Goal: Book appointment/travel/reservation

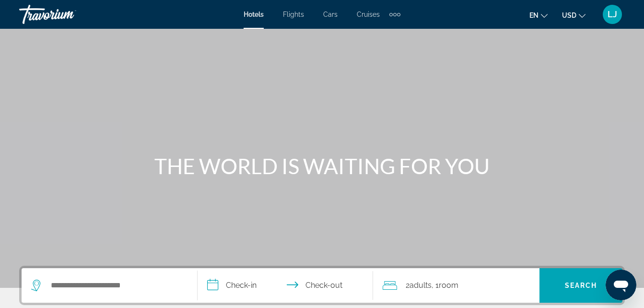
drag, startPoint x: 108, startPoint y: 178, endPoint x: 114, endPoint y: 141, distance: 36.9
click at [114, 141] on div "THE WORLD IS WAITING FOR YOU" at bounding box center [322, 144] width 644 height 288
click at [92, 284] on input "Search widget" at bounding box center [116, 285] width 133 height 14
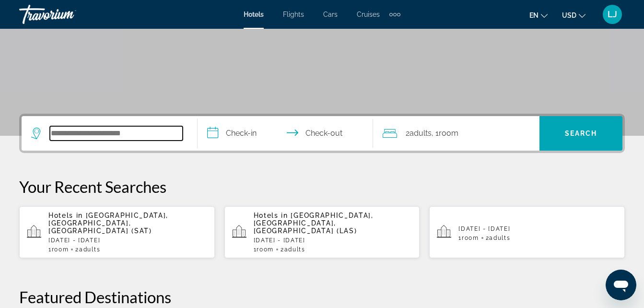
scroll to position [234, 0]
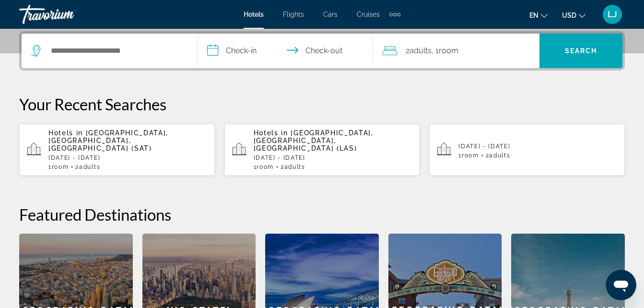
click at [161, 134] on span "San Antonio, TX, United States (SAT)" at bounding box center [108, 140] width 120 height 23
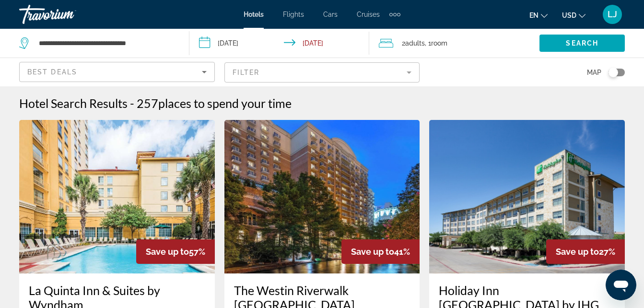
click at [55, 82] on div "Best Deals" at bounding box center [117, 72] width 196 height 28
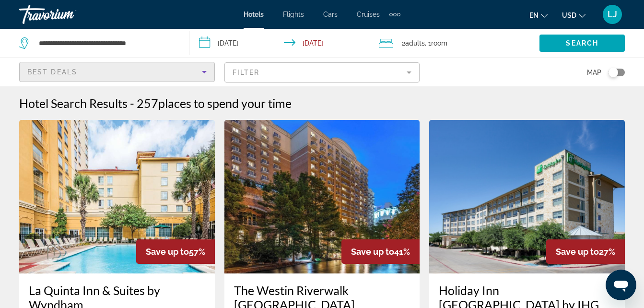
click at [58, 77] on div "Best Deals" at bounding box center [114, 72] width 174 height 12
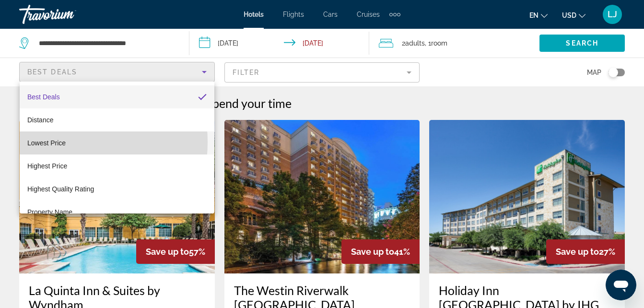
click at [55, 142] on span "Lowest Price" at bounding box center [46, 143] width 38 height 8
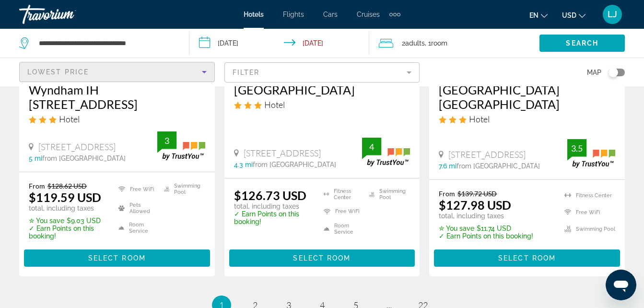
scroll to position [1404, 0]
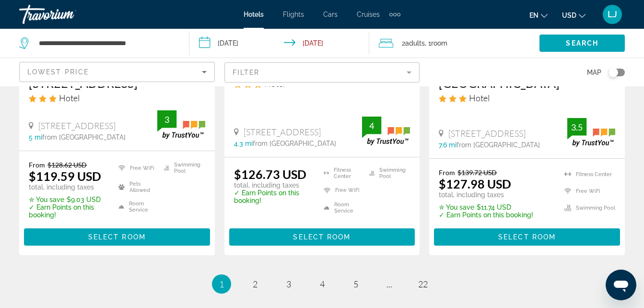
click at [408, 76] on mat-form-field "Filter" at bounding box center [322, 72] width 196 height 20
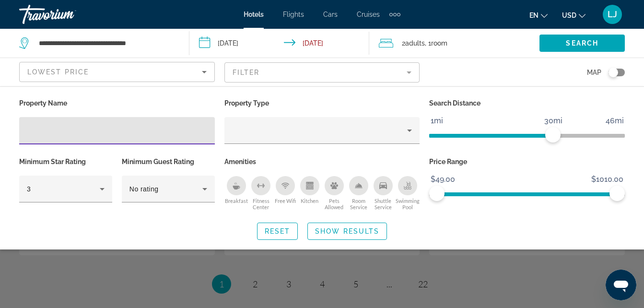
click at [200, 129] on input "Hotel Filters" at bounding box center [117, 131] width 180 height 12
click at [258, 73] on mat-form-field "Filter" at bounding box center [322, 72] width 196 height 20
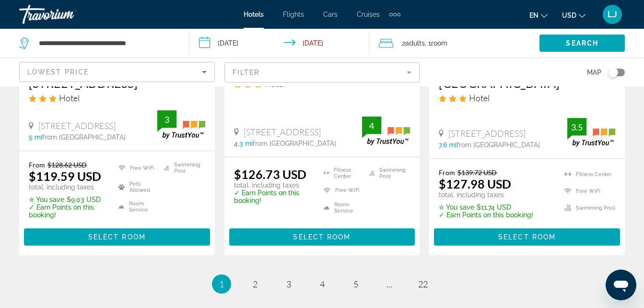
click at [258, 73] on mat-form-field "Filter" at bounding box center [322, 72] width 196 height 20
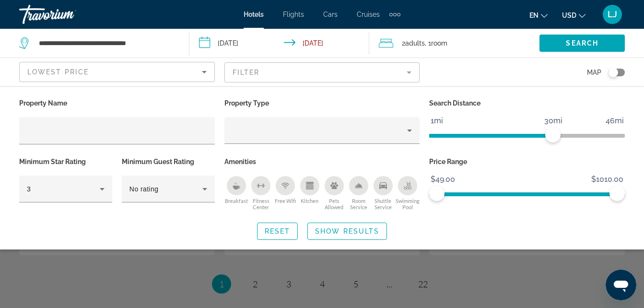
click at [258, 73] on mat-form-field "Filter" at bounding box center [322, 72] width 196 height 20
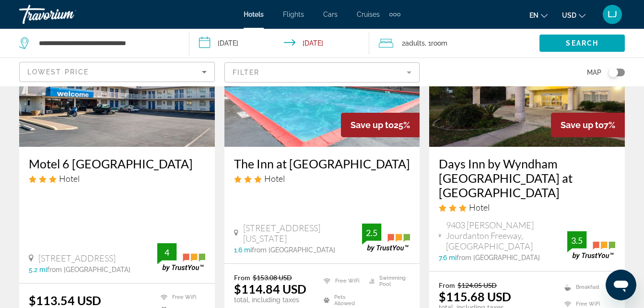
scroll to position [1464, 0]
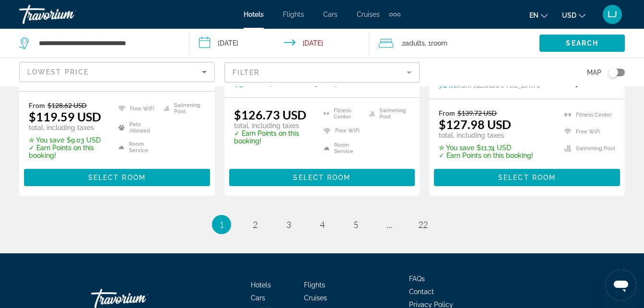
click at [174, 79] on div "Lowest Price" at bounding box center [116, 75] width 179 height 27
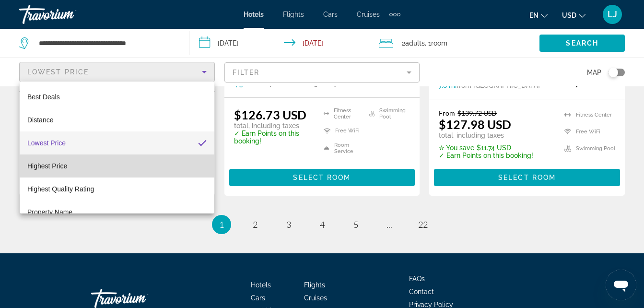
click at [129, 170] on mat-option "Highest Price" at bounding box center [117, 165] width 195 height 23
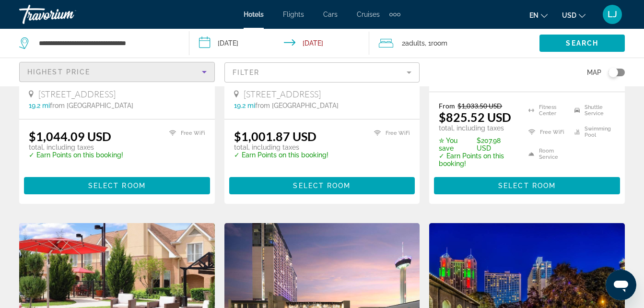
scroll to position [294, 0]
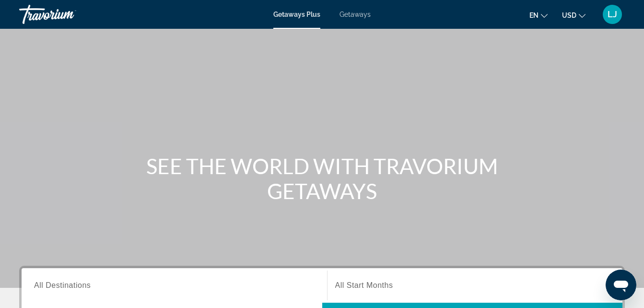
click at [348, 20] on div "Getaways Plus Getaways en English Español Français Italiano Português русский U…" at bounding box center [322, 14] width 644 height 25
click at [349, 15] on span "Getaways" at bounding box center [354, 15] width 31 height 8
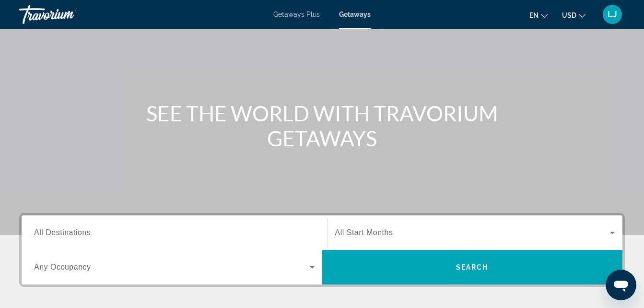
scroll to position [107, 0]
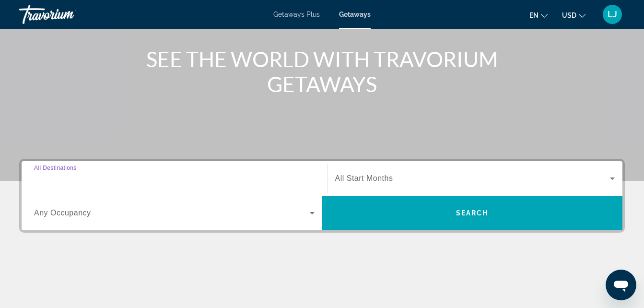
click at [292, 180] on input "Destination All Destinations" at bounding box center [174, 179] width 280 height 12
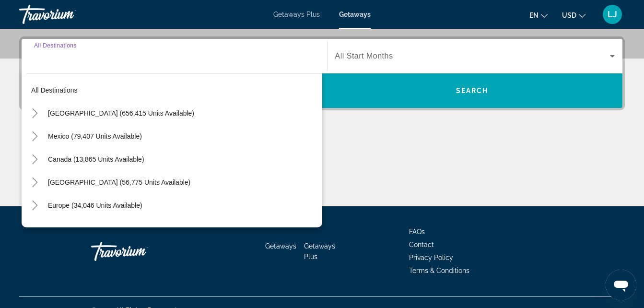
scroll to position [234, 0]
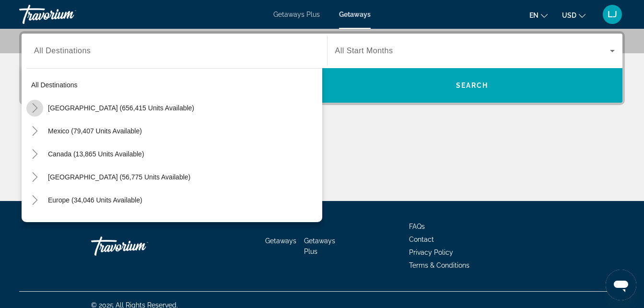
drag, startPoint x: 180, startPoint y: 104, endPoint x: 32, endPoint y: 112, distance: 148.3
click at [32, 112] on icon "Toggle United States (656,415 units available)" at bounding box center [35, 108] width 10 height 10
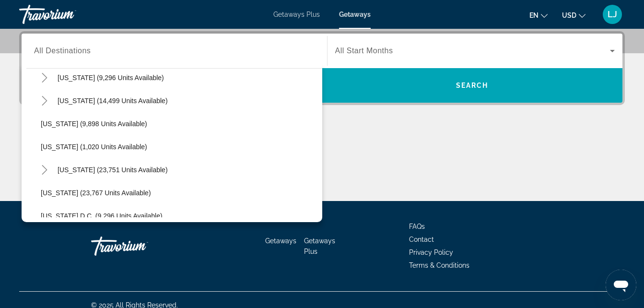
scroll to position [894, 0]
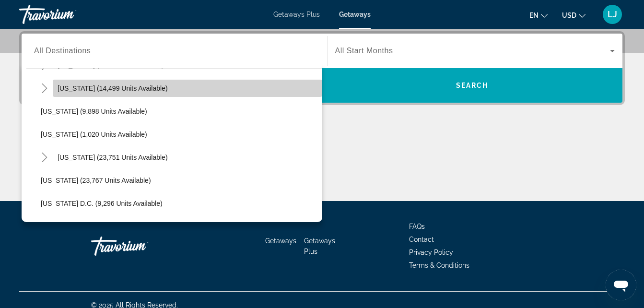
click at [242, 92] on span "Search widget" at bounding box center [187, 88] width 269 height 23
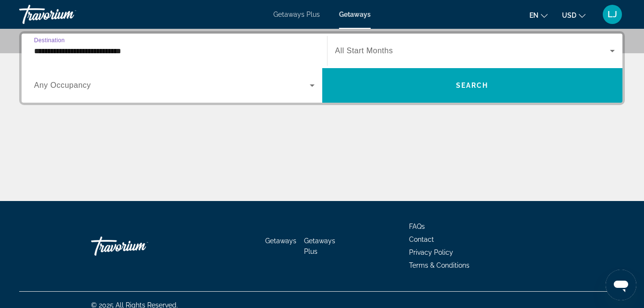
click at [85, 53] on input "**********" at bounding box center [174, 52] width 280 height 12
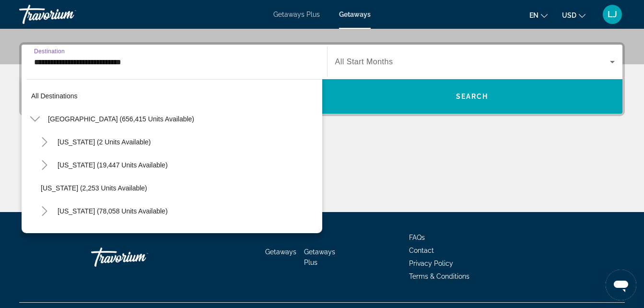
scroll to position [839, 0]
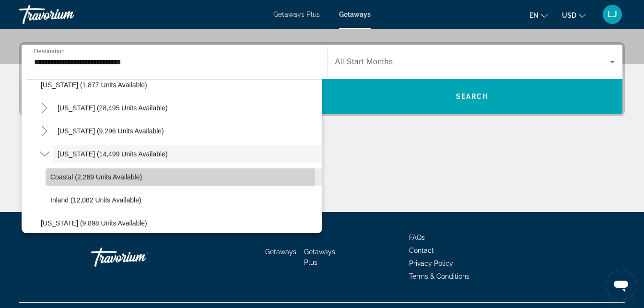
click at [53, 176] on span "Coastal (2,269 units available)" at bounding box center [96, 177] width 92 height 8
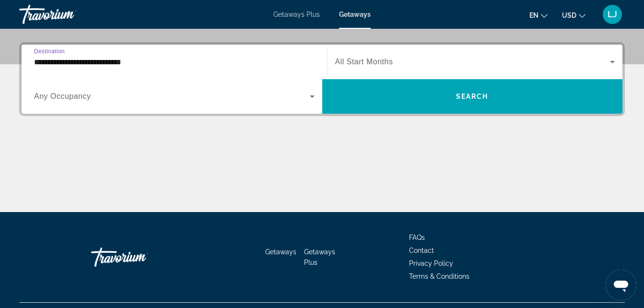
type input "**********"
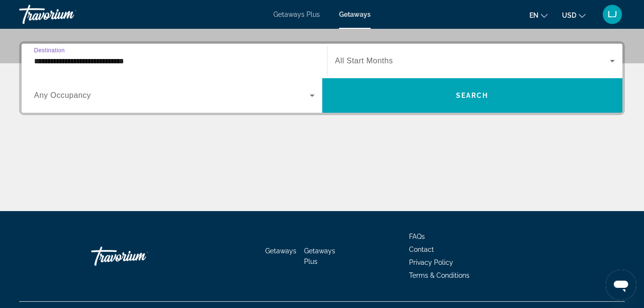
scroll to position [234, 0]
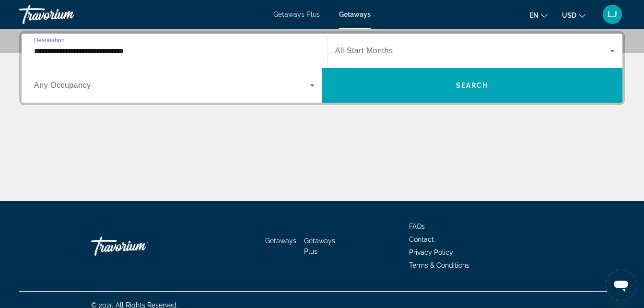
click at [299, 85] on span "Search widget" at bounding box center [172, 86] width 276 height 12
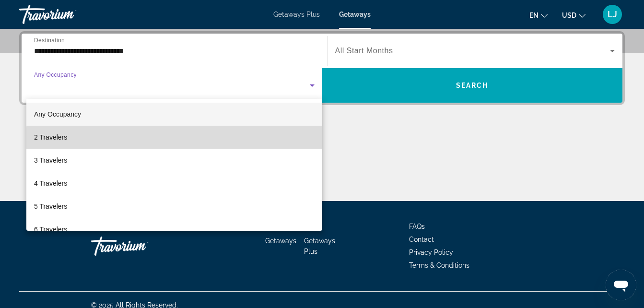
click at [278, 143] on mat-option "2 Travelers" at bounding box center [174, 137] width 296 height 23
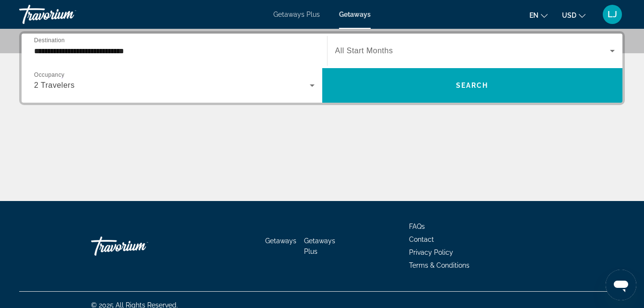
click at [376, 62] on div "Search widget" at bounding box center [475, 50] width 280 height 27
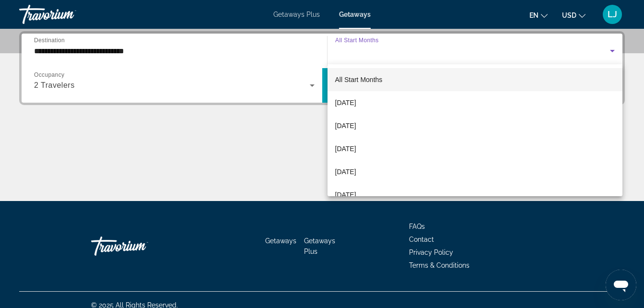
click at [376, 62] on div at bounding box center [322, 154] width 644 height 308
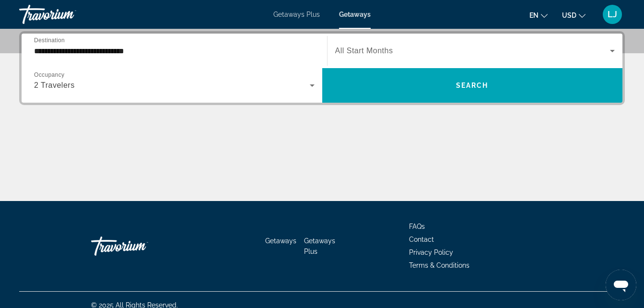
click at [373, 55] on span "All Start Months" at bounding box center [364, 50] width 58 height 8
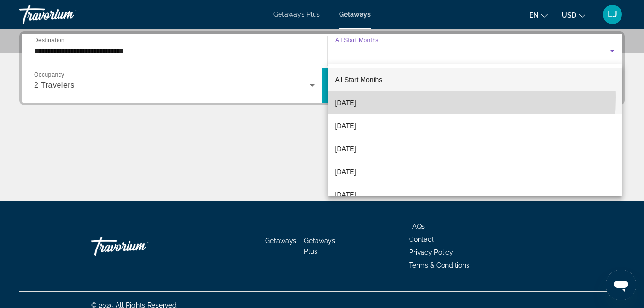
click at [356, 97] on span "[DATE]" at bounding box center [345, 103] width 21 height 12
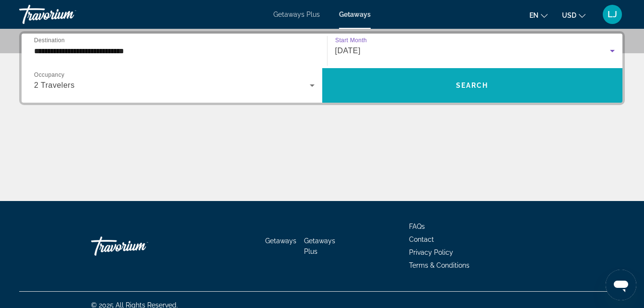
click at [370, 90] on span "Search widget" at bounding box center [472, 85] width 301 height 23
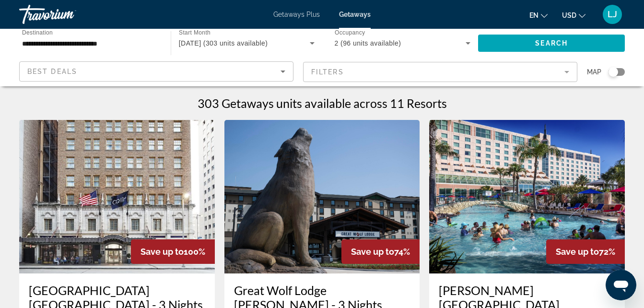
click at [278, 73] on icon "Sort by" at bounding box center [283, 72] width 12 height 12
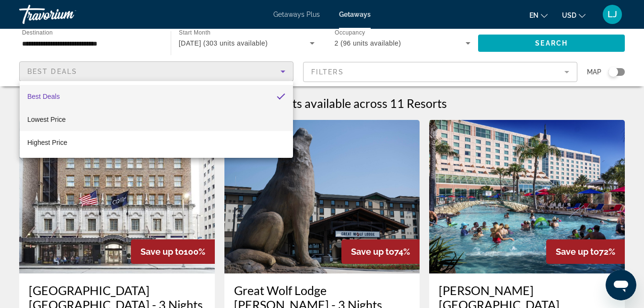
click at [259, 113] on mat-option "Lowest Price" at bounding box center [156, 119] width 273 height 23
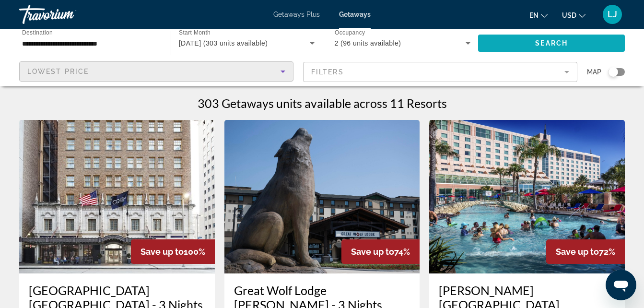
click at [515, 43] on span "Search widget" at bounding box center [551, 43] width 147 height 23
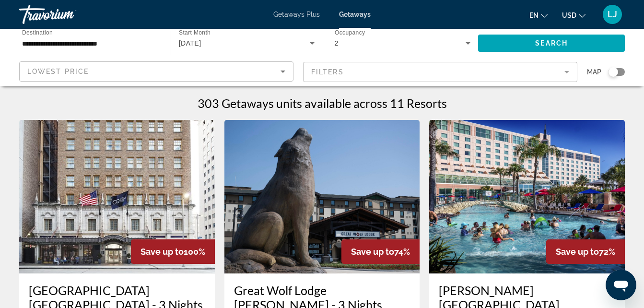
click at [280, 74] on icon "Sort by" at bounding box center [283, 72] width 12 height 12
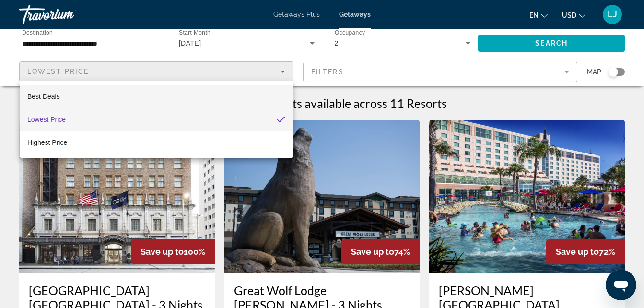
click at [247, 95] on mat-option "Best Deals" at bounding box center [156, 96] width 273 height 23
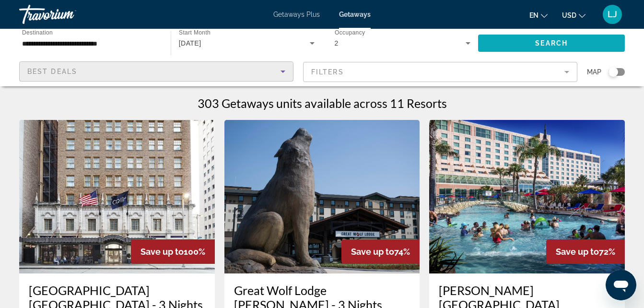
click at [521, 45] on span "Search widget" at bounding box center [551, 43] width 147 height 23
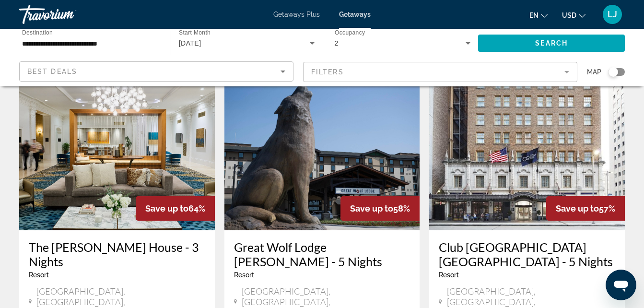
scroll to position [433, 0]
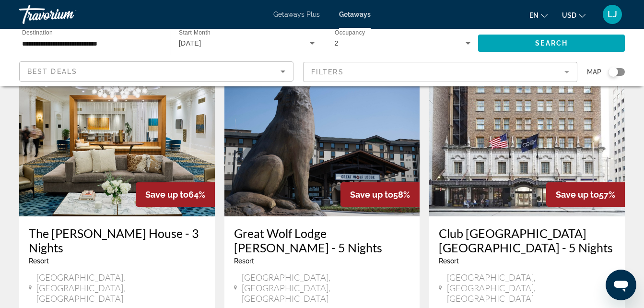
click at [289, 45] on div "[DATE]" at bounding box center [244, 43] width 131 height 12
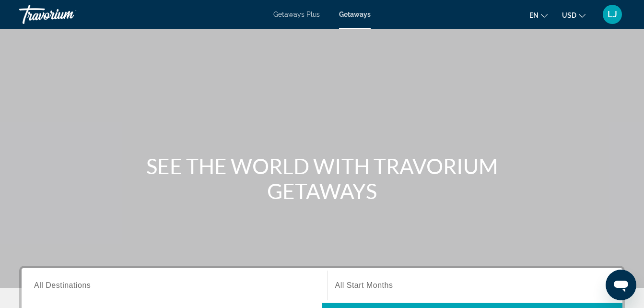
click at [346, 288] on span "All Start Months" at bounding box center [364, 285] width 58 height 8
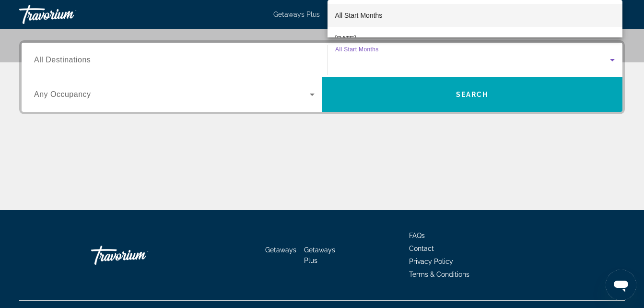
scroll to position [234, 0]
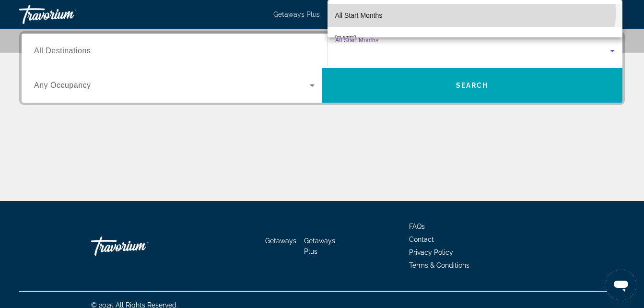
click at [386, 11] on mat-option "All Start Months" at bounding box center [474, 15] width 295 height 23
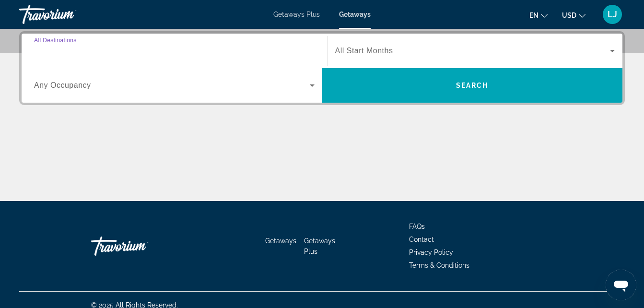
click at [262, 52] on input "Destination All Destinations" at bounding box center [174, 52] width 280 height 12
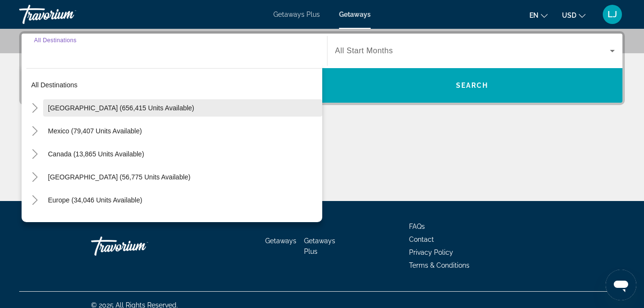
click at [44, 113] on span "Search widget" at bounding box center [182, 107] width 279 height 23
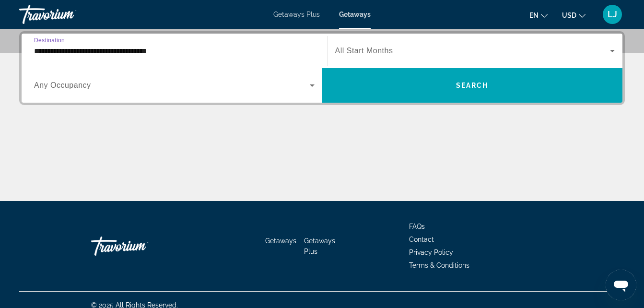
click at [46, 53] on input "**********" at bounding box center [174, 52] width 280 height 12
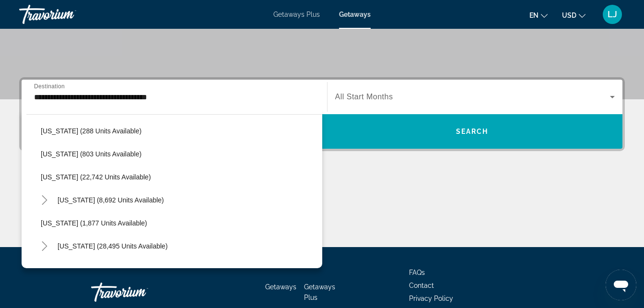
scroll to position [866, 0]
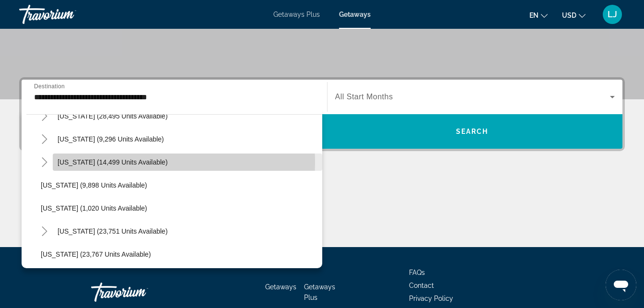
click at [63, 163] on span "[US_STATE] (14,499 units available)" at bounding box center [113, 162] width 110 height 8
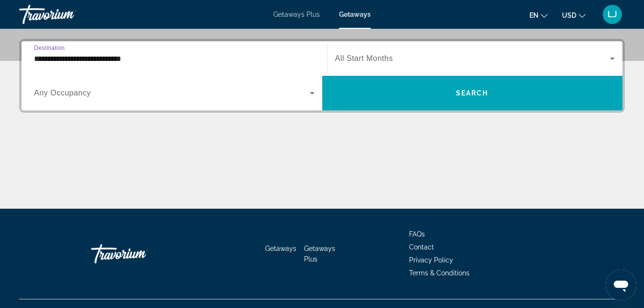
scroll to position [234, 0]
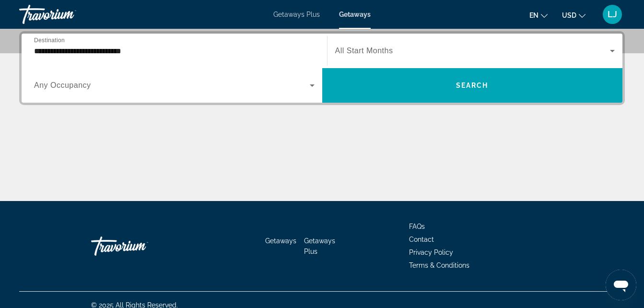
click at [32, 48] on div "**********" at bounding box center [174, 50] width 296 height 27
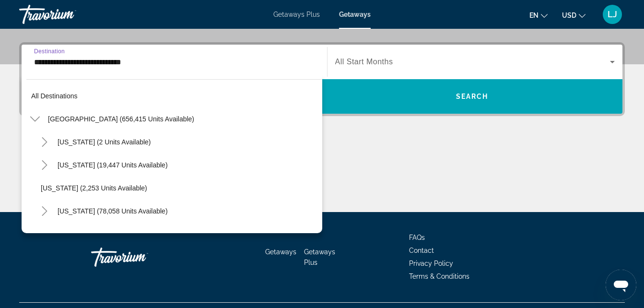
scroll to position [839, 0]
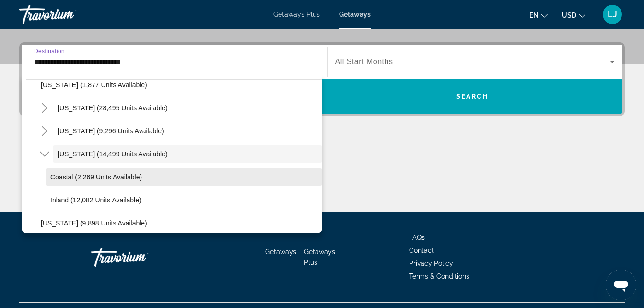
click at [56, 174] on span "Coastal (2,269 units available)" at bounding box center [96, 177] width 92 height 8
type input "**********"
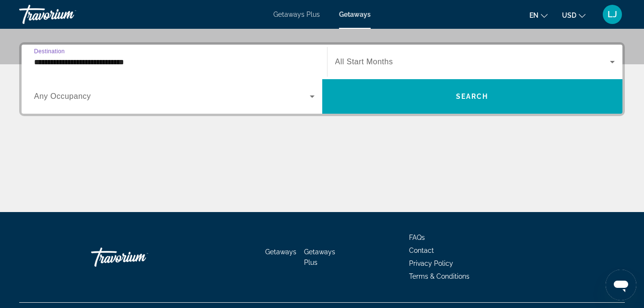
scroll to position [234, 0]
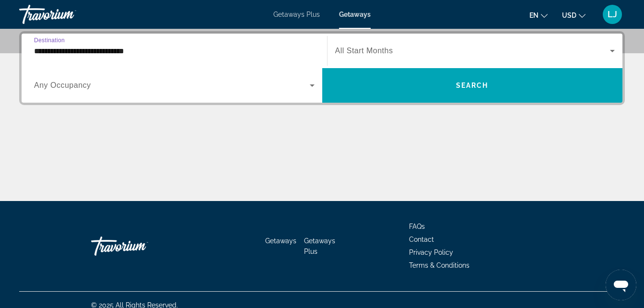
click at [352, 44] on div "Search widget" at bounding box center [475, 50] width 280 height 27
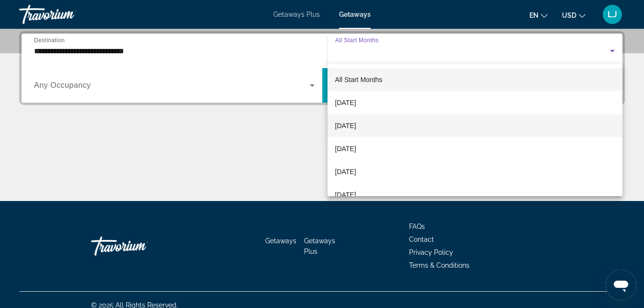
click at [378, 132] on mat-option "[DATE]" at bounding box center [474, 125] width 295 height 23
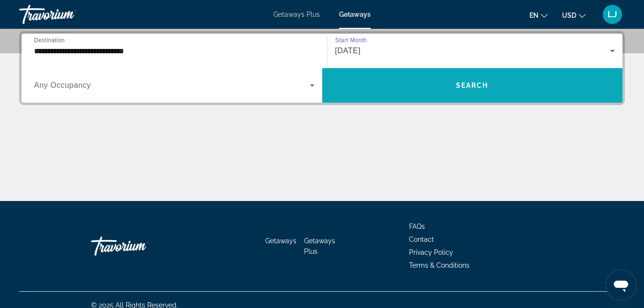
click at [396, 99] on span "Search widget" at bounding box center [472, 85] width 301 height 35
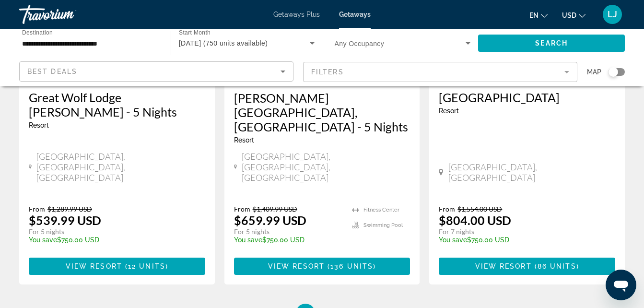
scroll to position [1330, 0]
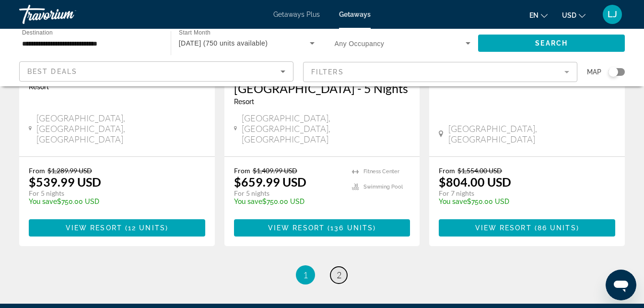
click at [339, 269] on span "2" at bounding box center [339, 274] width 5 height 11
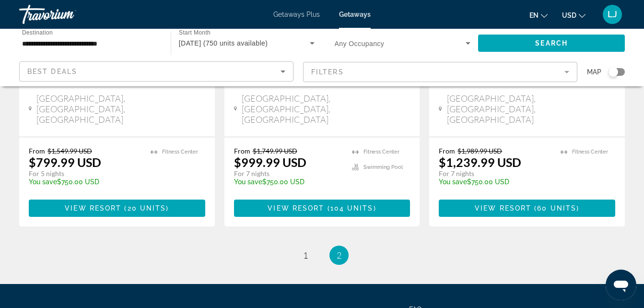
scroll to position [252, 0]
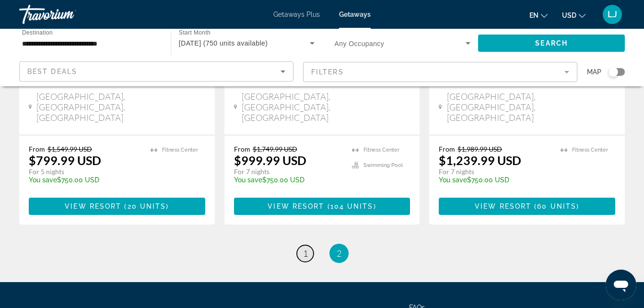
click at [309, 245] on link "page 1" at bounding box center [305, 253] width 17 height 17
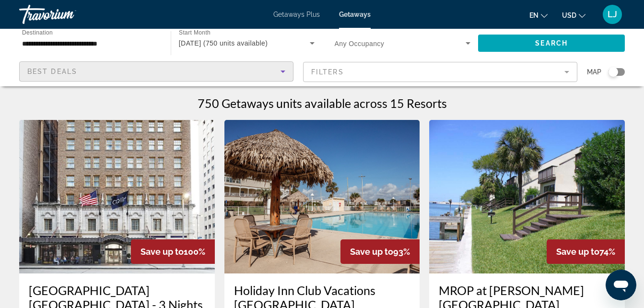
click at [276, 76] on div "Best Deals" at bounding box center [153, 72] width 253 height 12
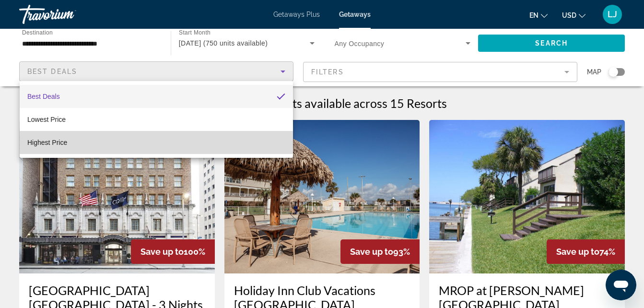
click at [264, 134] on mat-option "Highest Price" at bounding box center [156, 142] width 273 height 23
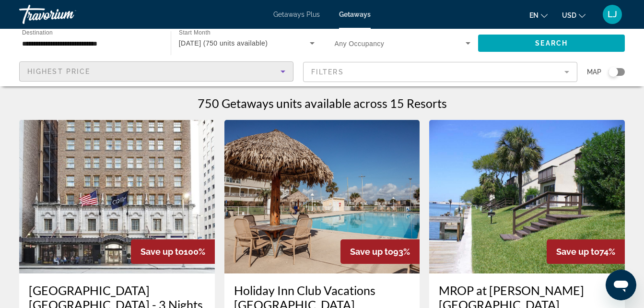
click at [277, 77] on icon "Sort by" at bounding box center [283, 72] width 12 height 12
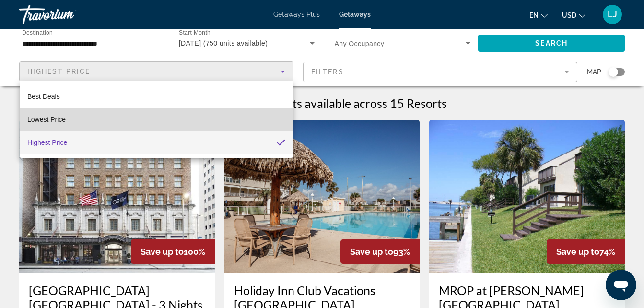
click at [265, 111] on mat-option "Lowest Price" at bounding box center [156, 119] width 273 height 23
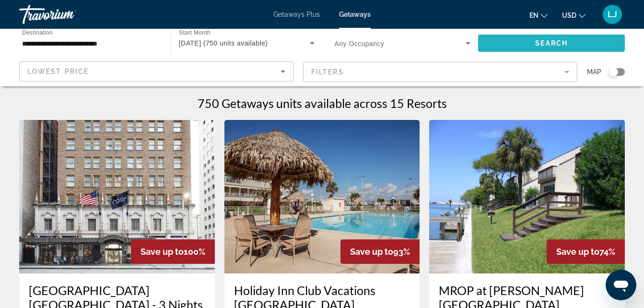
click at [484, 44] on span "Search widget" at bounding box center [551, 43] width 147 height 23
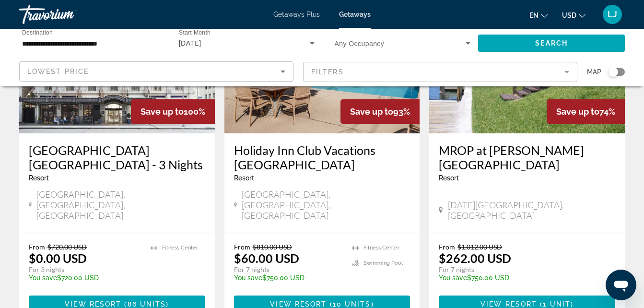
scroll to position [146, 0]
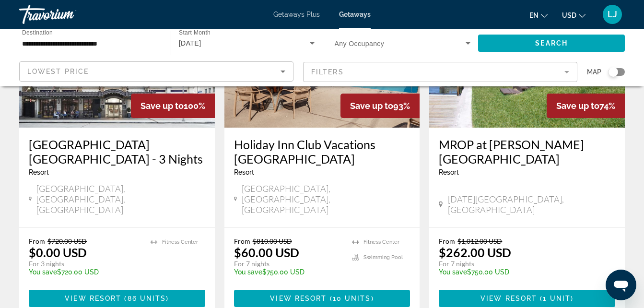
click at [148, 121] on img "Main content" at bounding box center [117, 50] width 196 height 153
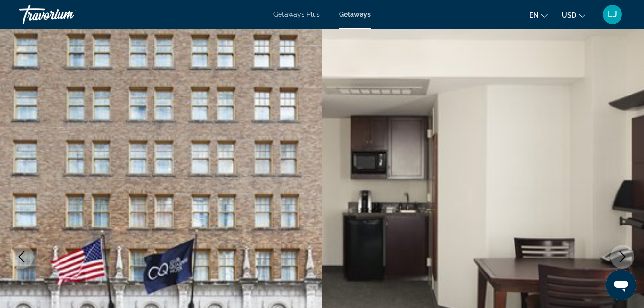
click at [310, 5] on div "Getaways Plus Getaways en English Español Français Italiano Português русский U…" at bounding box center [322, 14] width 644 height 25
click at [306, 13] on span "Getaways Plus" at bounding box center [296, 15] width 46 height 8
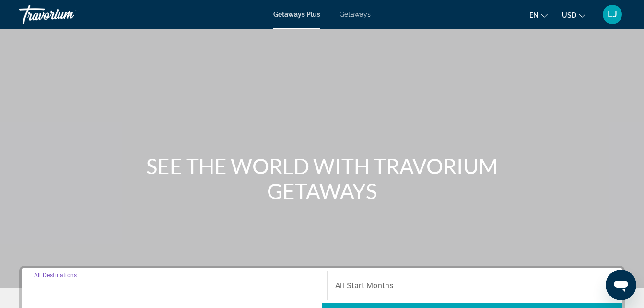
click at [201, 283] on input "Destination All Destinations" at bounding box center [174, 286] width 280 height 12
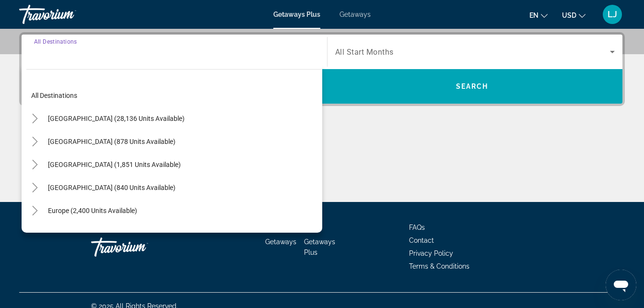
scroll to position [234, 0]
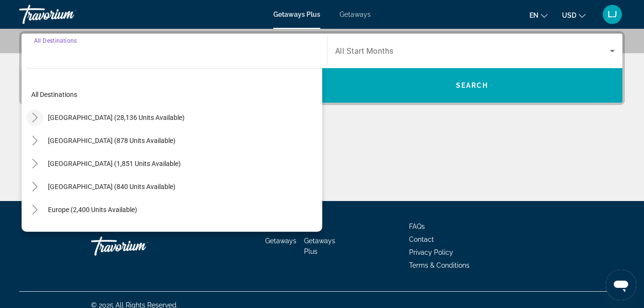
click at [37, 119] on icon "Toggle United States (28,136 units available)" at bounding box center [35, 118] width 10 height 10
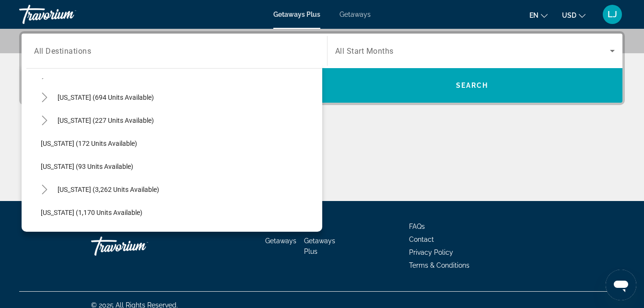
scroll to position [693, 0]
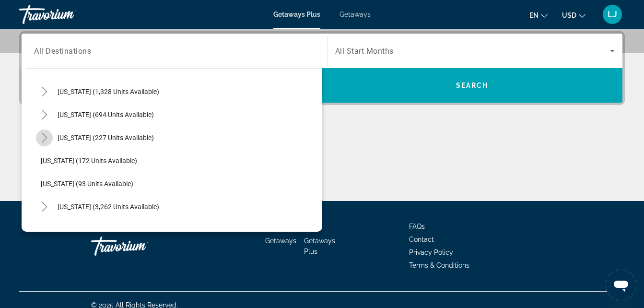
click at [47, 137] on icon "Toggle Texas (227 units available)" at bounding box center [45, 138] width 10 height 10
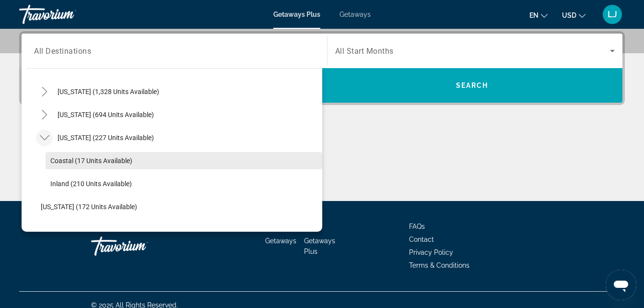
click at [60, 155] on span "Search widget" at bounding box center [184, 160] width 277 height 23
type input "**********"
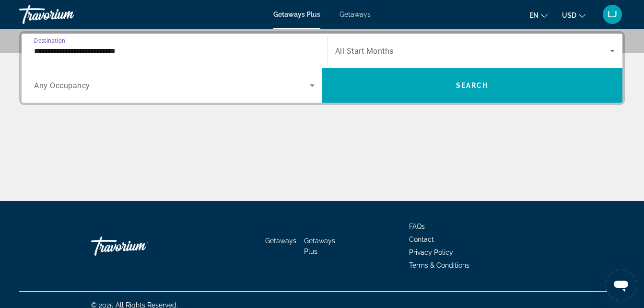
click at [360, 62] on div "Search widget" at bounding box center [475, 50] width 280 height 27
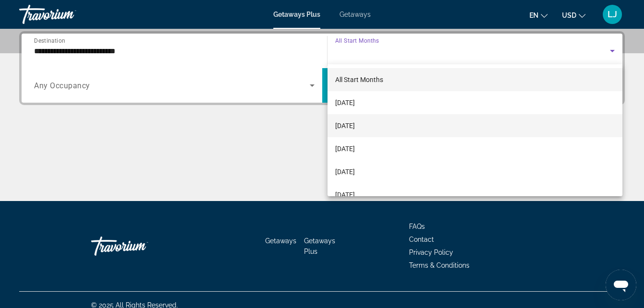
click at [377, 118] on mat-option "[DATE]" at bounding box center [474, 125] width 295 height 23
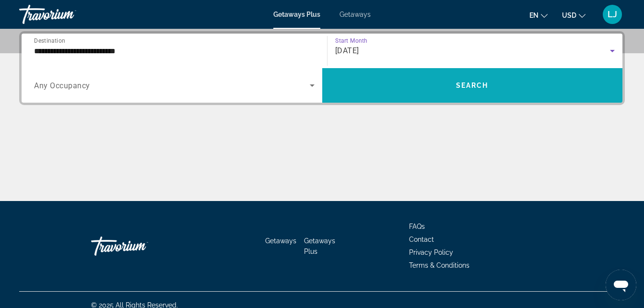
click at [380, 82] on span "Search widget" at bounding box center [472, 85] width 301 height 23
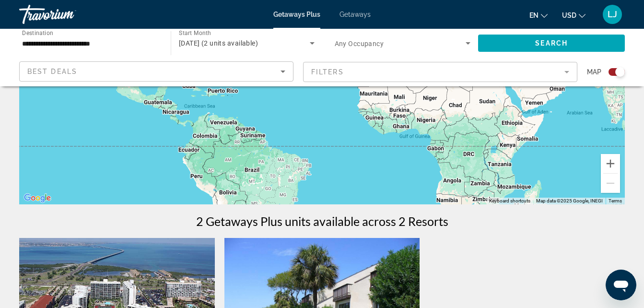
scroll to position [113, 0]
